Goal: Transaction & Acquisition: Purchase product/service

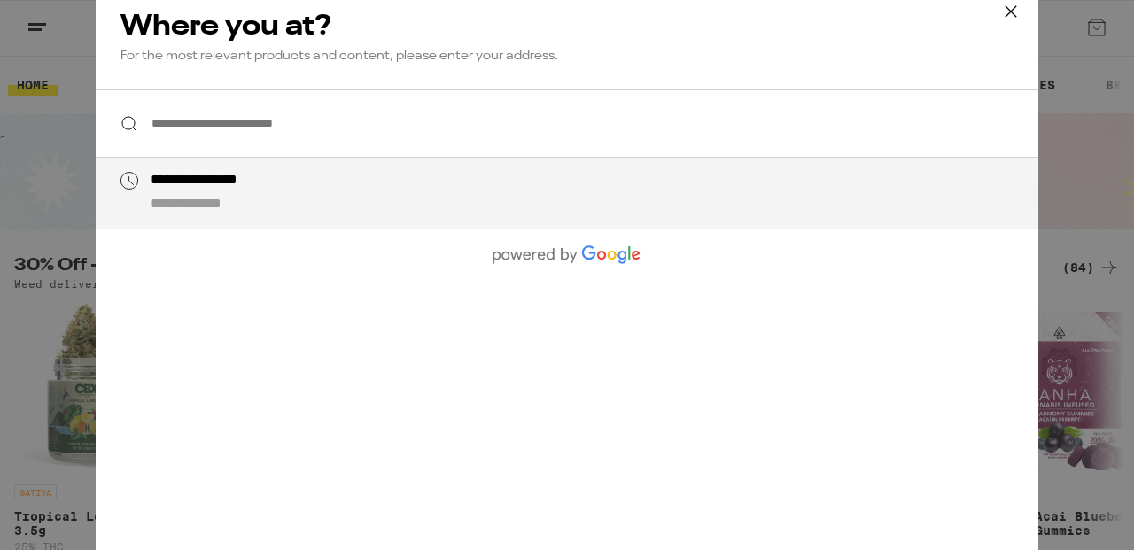
click at [430, 107] on input "**********" at bounding box center [567, 123] width 942 height 68
click at [256, 188] on div "**********" at bounding box center [224, 181] width 146 height 19
type input "**********"
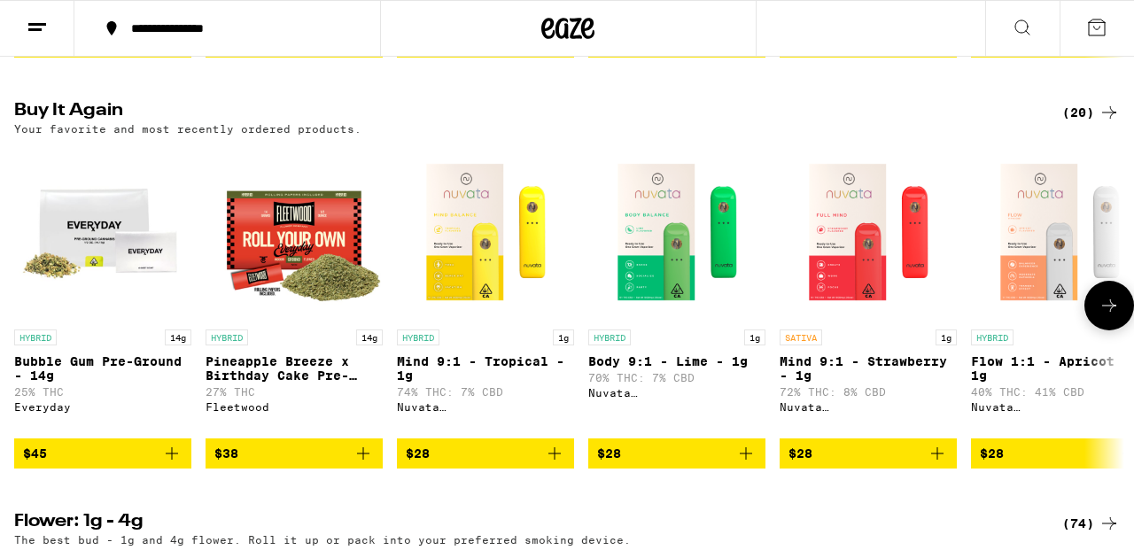
scroll to position [572, 0]
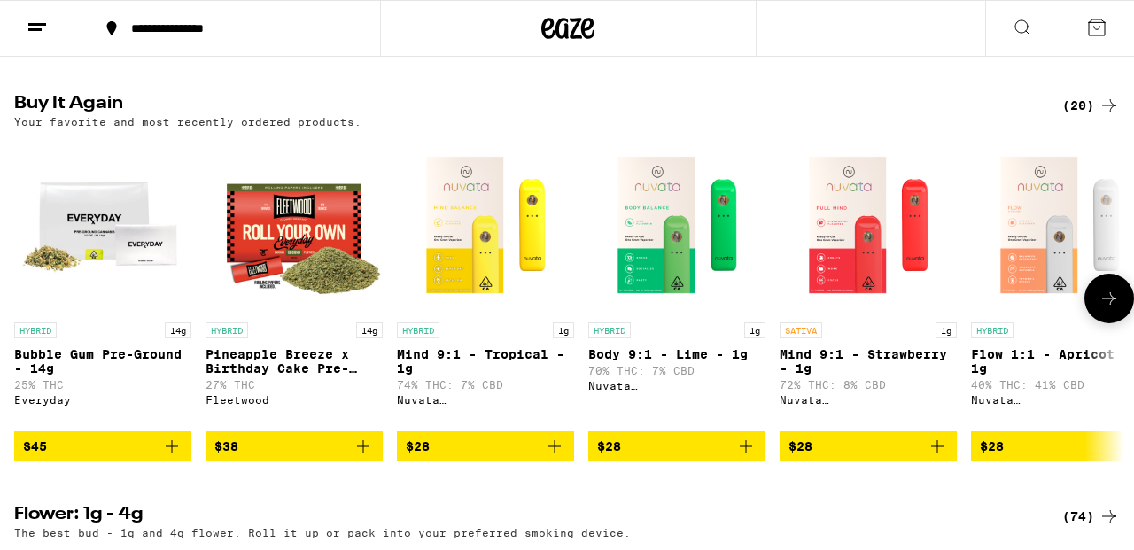
click at [559, 457] on icon "Add to bag" at bounding box center [554, 446] width 21 height 21
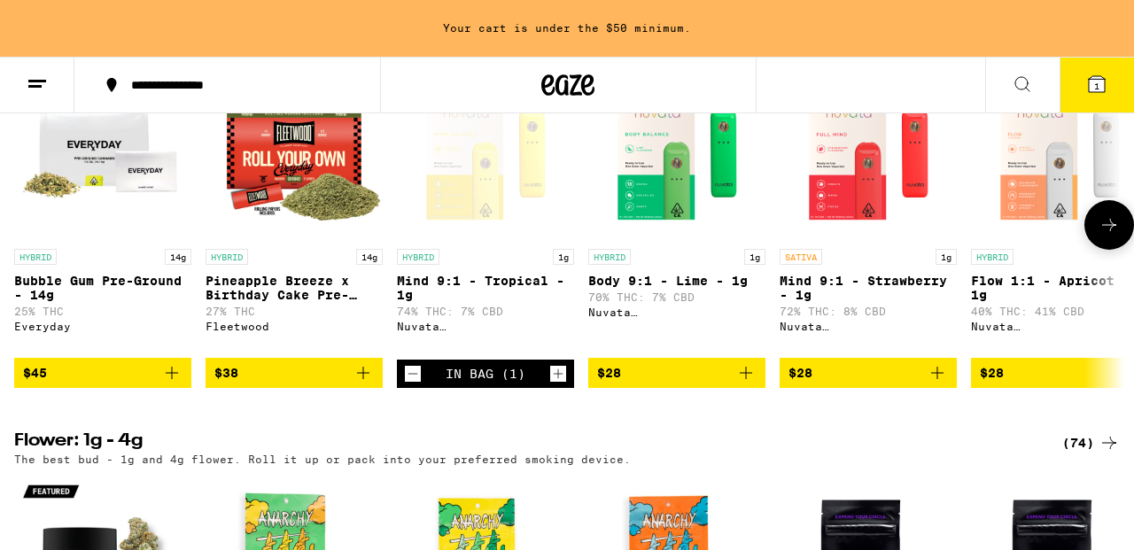
scroll to position [860, 0]
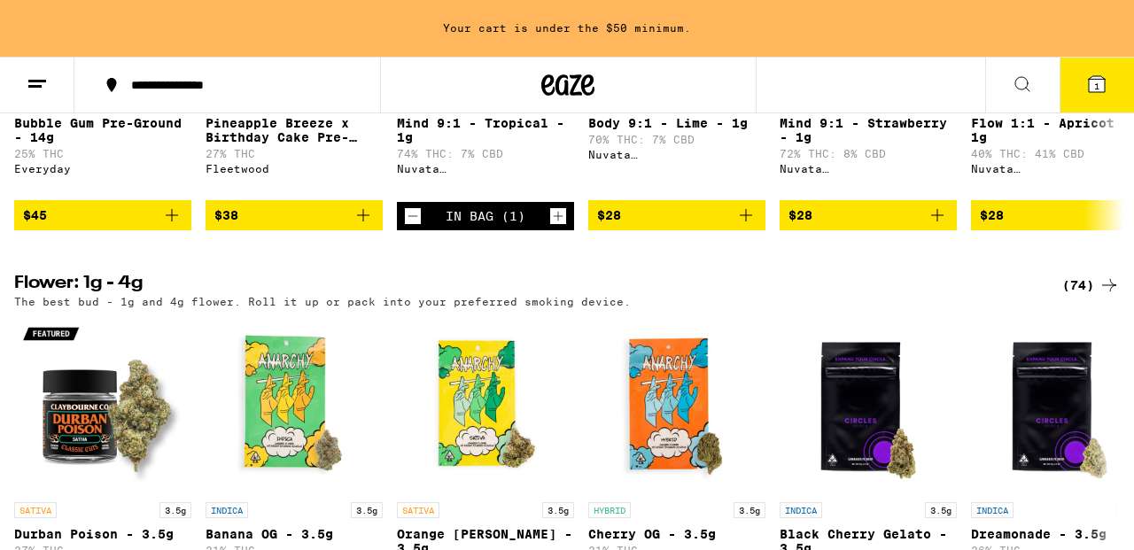
click at [180, 226] on icon "Add to bag" at bounding box center [171, 215] width 21 height 21
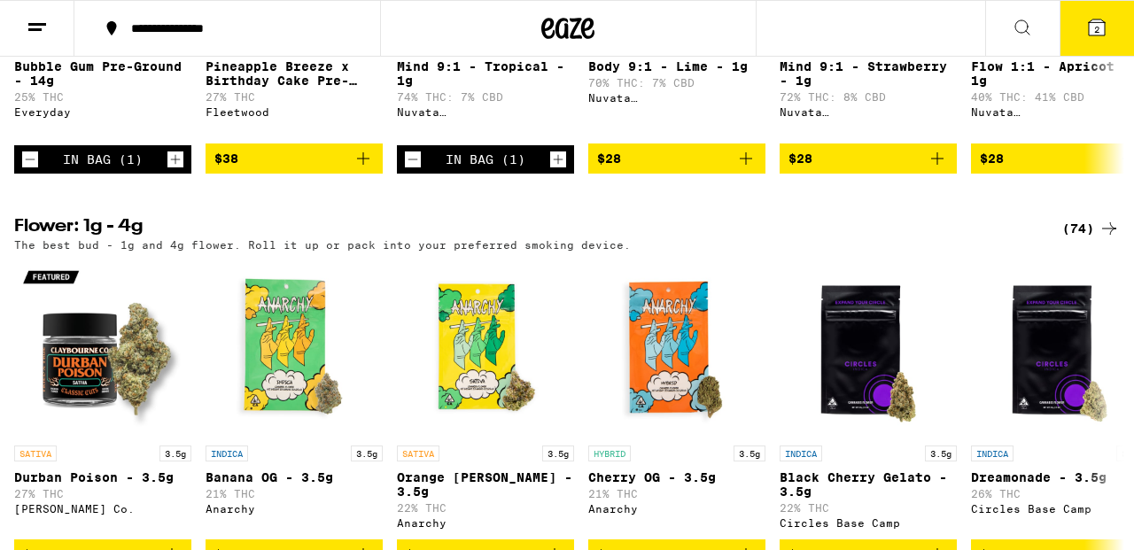
click at [1088, 46] on button "2" at bounding box center [1096, 28] width 74 height 55
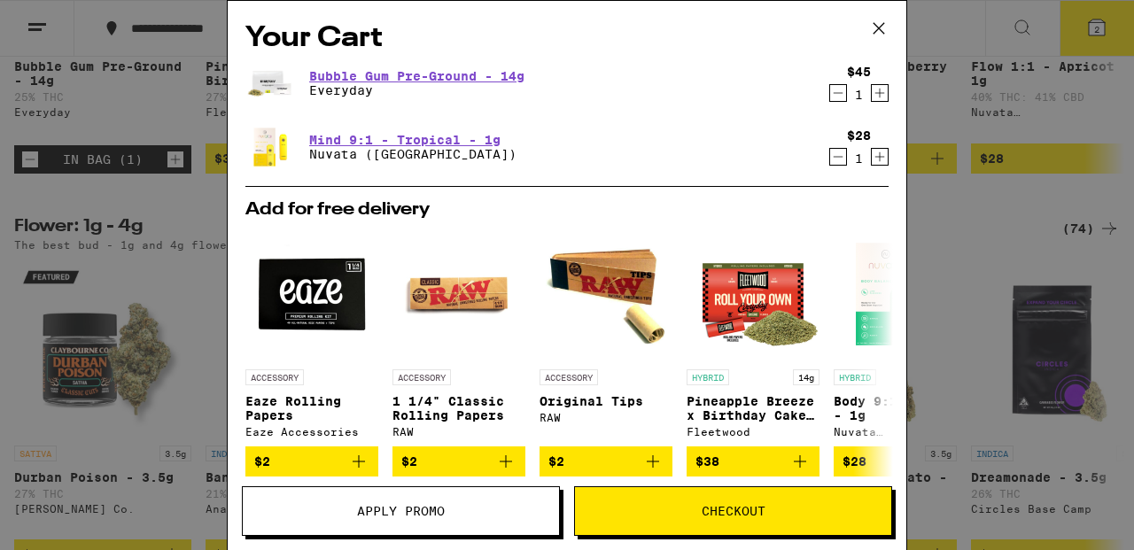
click at [656, 504] on button "Checkout" at bounding box center [733, 511] width 318 height 50
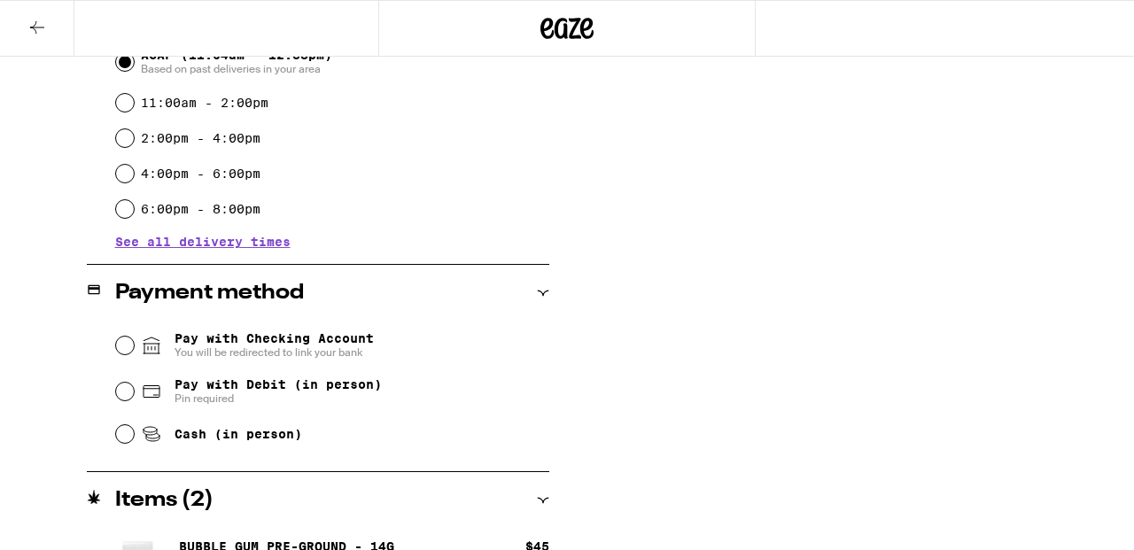
scroll to position [573, 0]
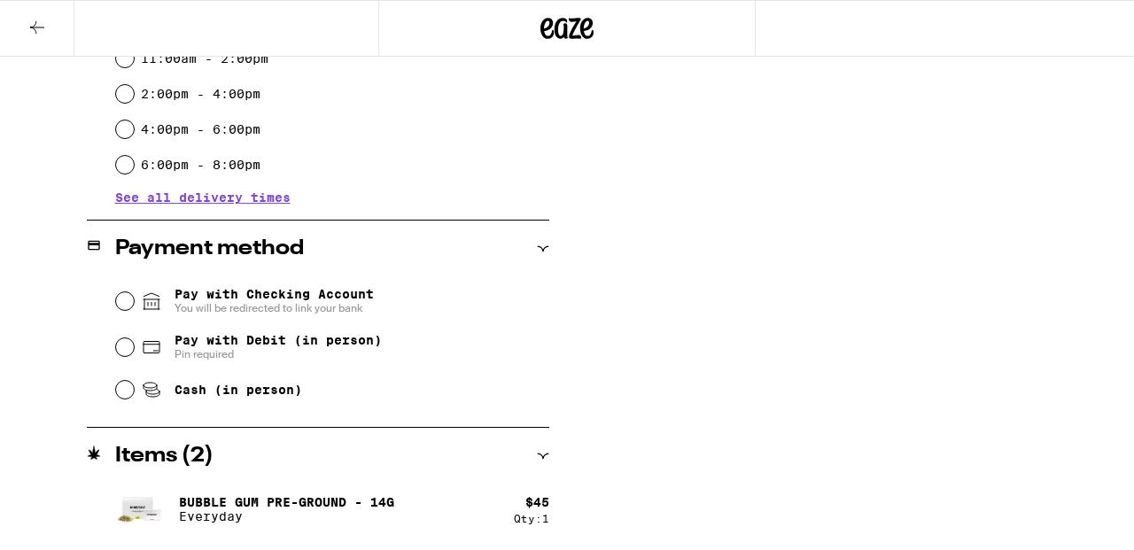
click at [127, 353] on input "Pay with Debit (in person) Pin required" at bounding box center [125, 347] width 18 height 18
radio input "true"
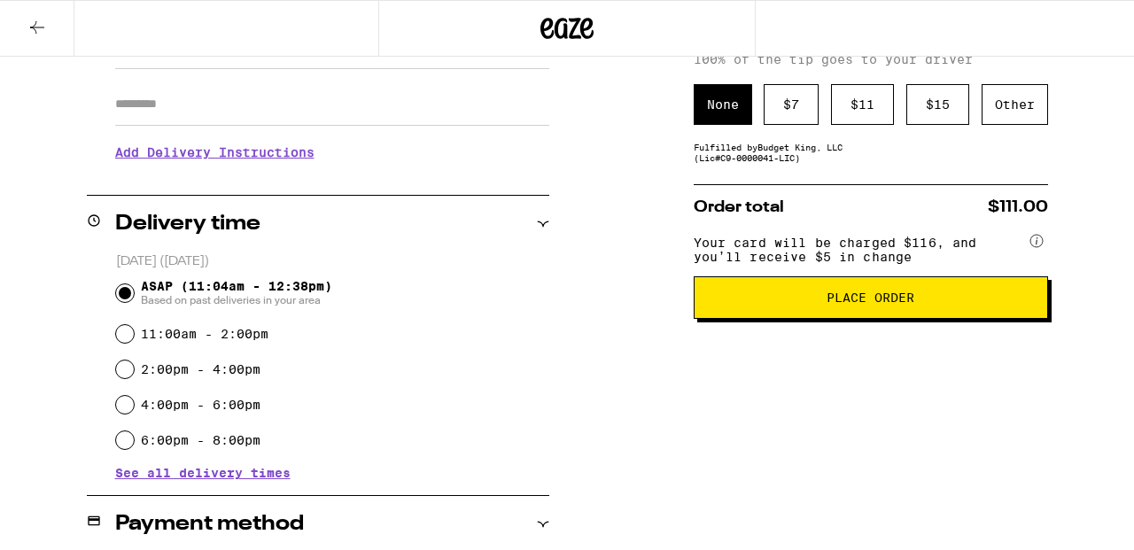
scroll to position [249, 0]
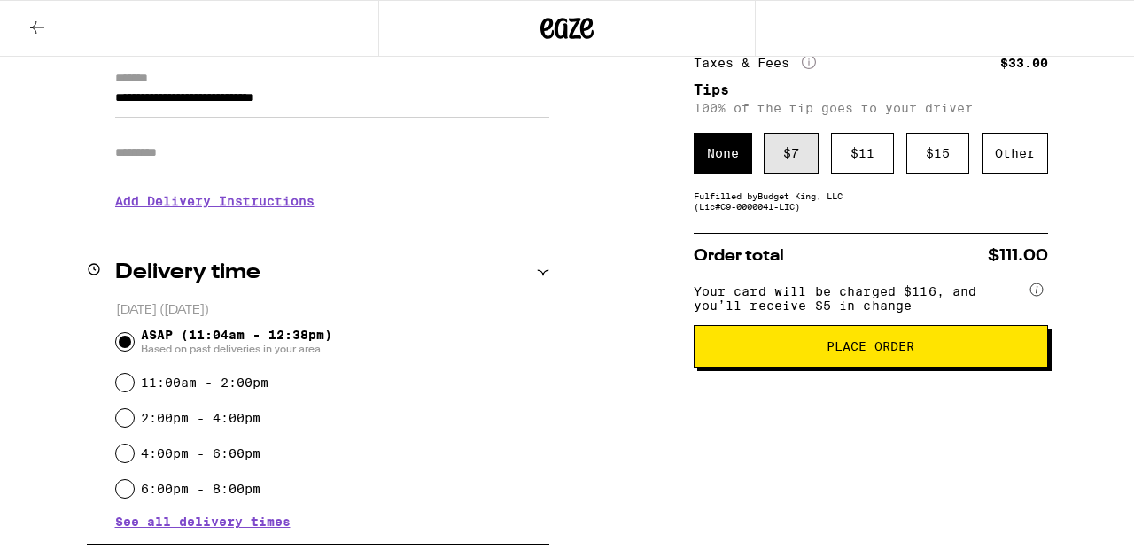
click at [787, 172] on div "$ 7" at bounding box center [790, 153] width 55 height 41
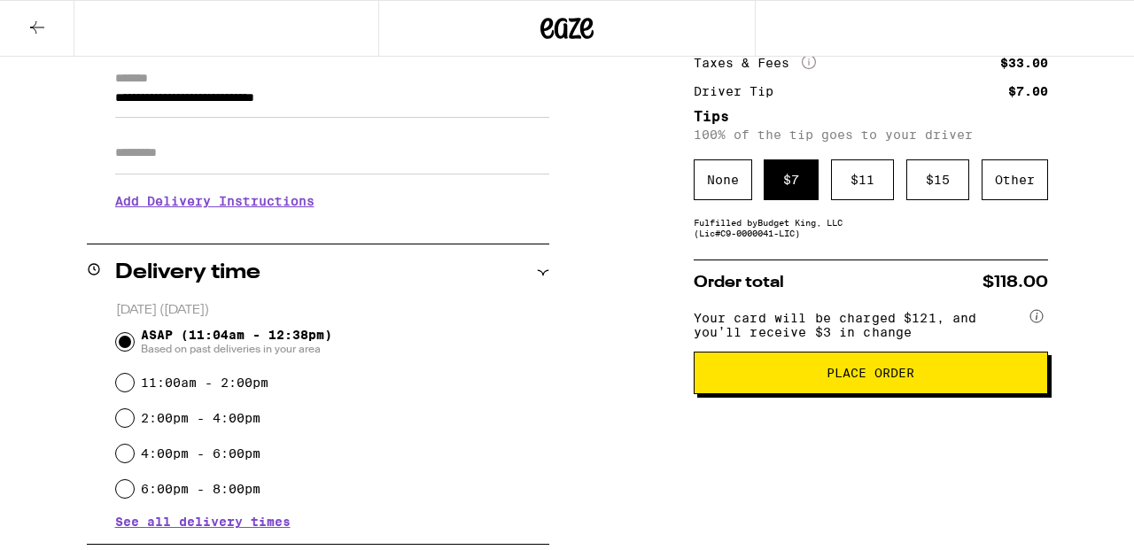
click at [840, 378] on span "Place Order" at bounding box center [870, 373] width 88 height 12
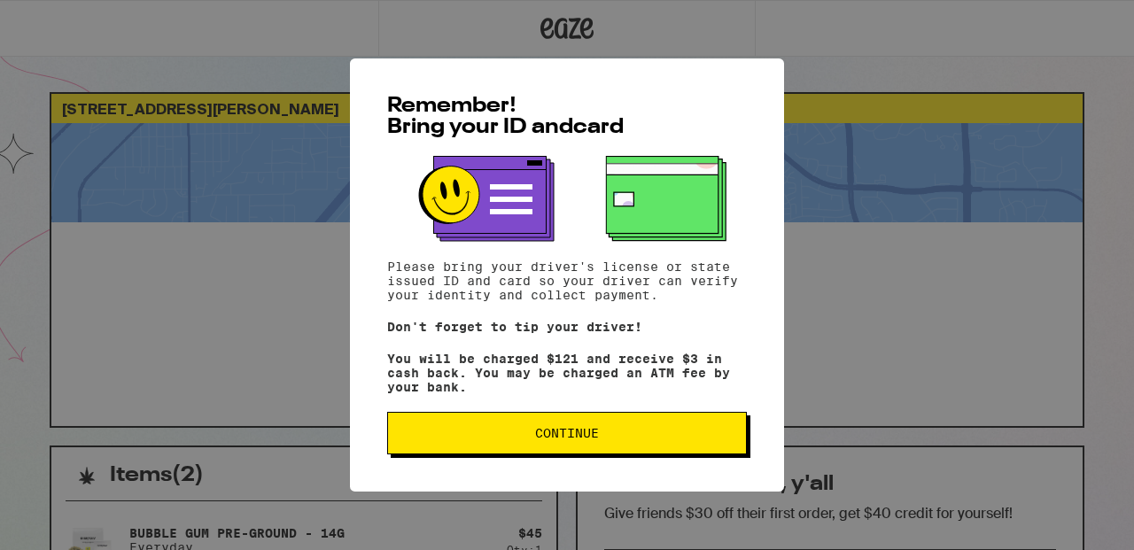
click at [614, 438] on span "Continue" at bounding box center [566, 433] width 329 height 12
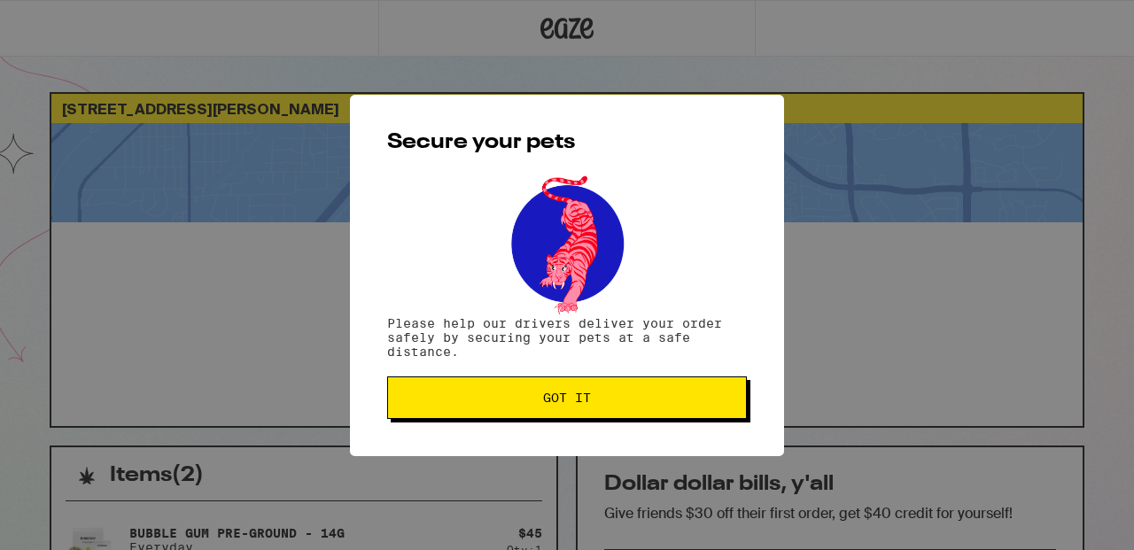
click at [607, 415] on button "Got it" at bounding box center [567, 397] width 360 height 43
